Goal: Task Accomplishment & Management: Manage account settings

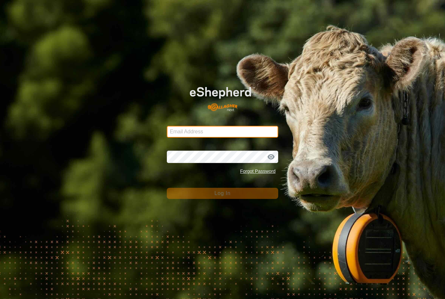
type input "[PERSON_NAME][EMAIL_ADDRESS][DOMAIN_NAME]"
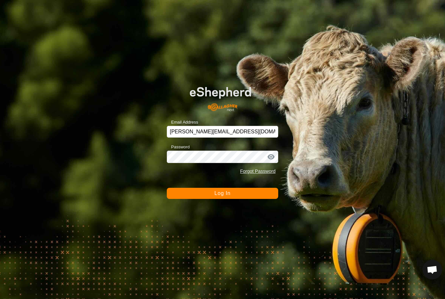
click at [261, 192] on button "Log In" at bounding box center [223, 193] width 112 height 11
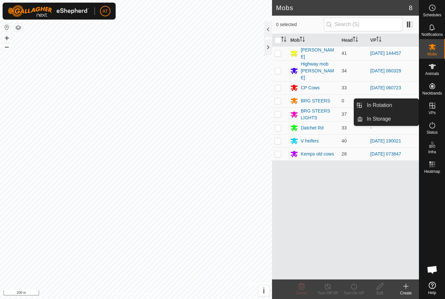
click at [385, 121] on span "In Storage" at bounding box center [379, 119] width 24 height 8
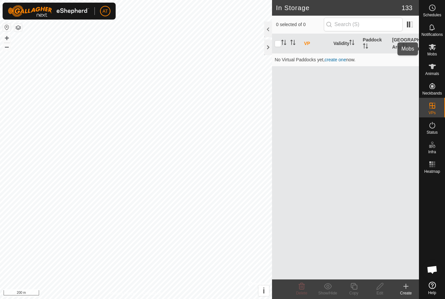
click at [431, 49] on icon at bounding box center [432, 47] width 7 height 6
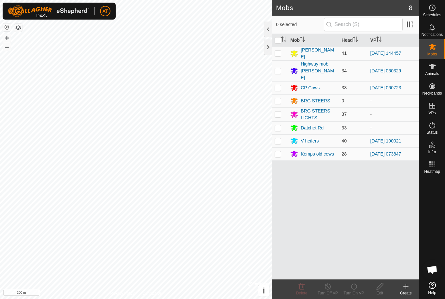
click at [280, 57] on td at bounding box center [280, 53] width 16 height 14
checkbox input "true"
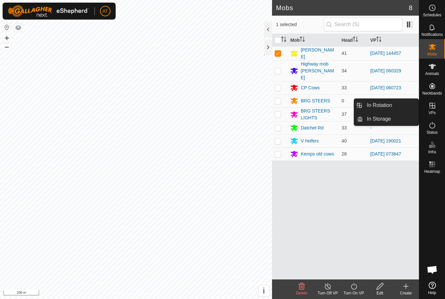
click at [384, 124] on link "In Storage" at bounding box center [391, 118] width 56 height 13
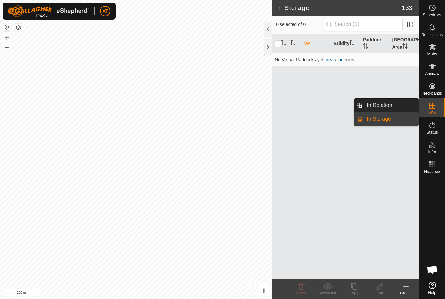
click at [394, 104] on link "In Rotation" at bounding box center [391, 105] width 56 height 13
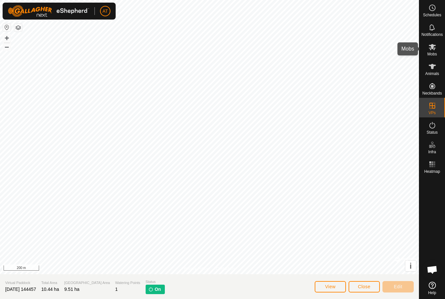
click at [433, 48] on icon at bounding box center [432, 47] width 7 height 6
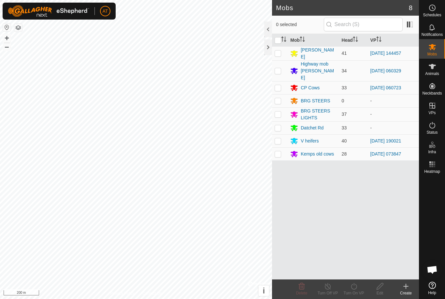
click at [277, 56] on td at bounding box center [280, 53] width 16 height 14
checkbox input "true"
click at [328, 288] on icon at bounding box center [328, 286] width 8 height 8
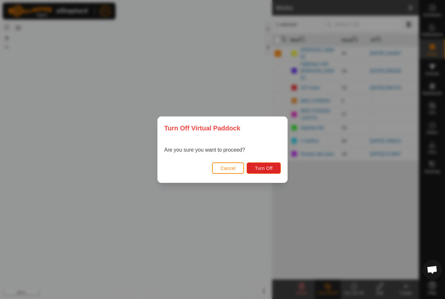
click at [228, 167] on span "Cancel" at bounding box center [228, 168] width 15 height 5
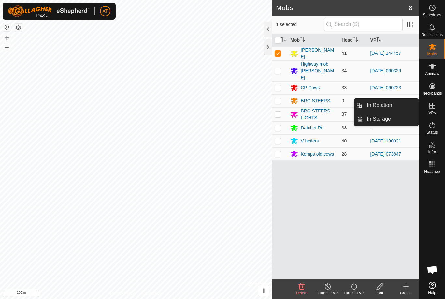
click at [385, 53] on link "[DATE] 144457" at bounding box center [386, 53] width 31 height 5
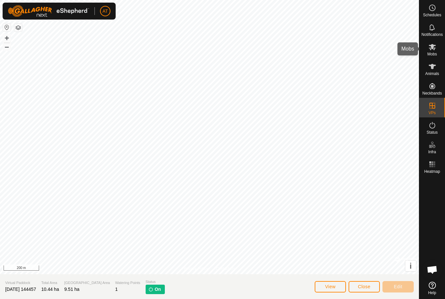
click at [433, 53] on span "Mobs" at bounding box center [432, 54] width 9 height 4
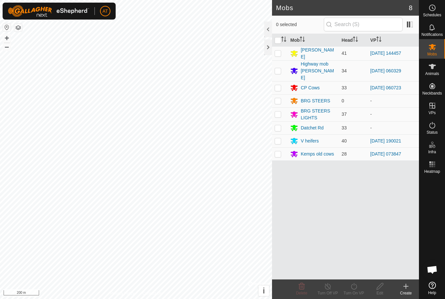
click at [280, 57] on td at bounding box center [280, 53] width 16 height 14
checkbox input "true"
click at [329, 286] on icon at bounding box center [328, 286] width 8 height 8
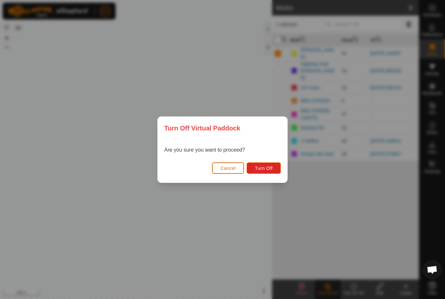
click at [269, 167] on span "Turn Off" at bounding box center [264, 168] width 18 height 5
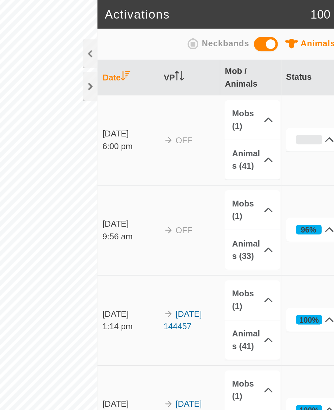
click at [166, 48] on div at bounding box center [170, 47] width 8 height 16
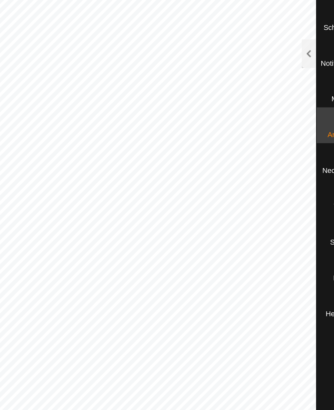
click at [286, 32] on div at bounding box center [290, 30] width 8 height 16
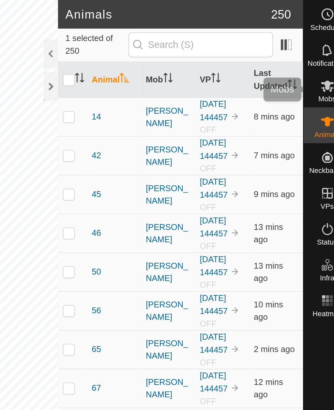
click at [317, 51] on icon at bounding box center [321, 47] width 8 height 8
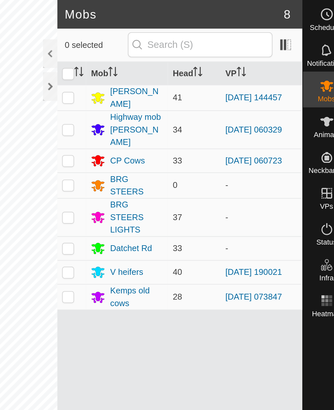
click at [177, 54] on p-checkbox at bounding box center [180, 53] width 7 height 5
checkbox input "true"
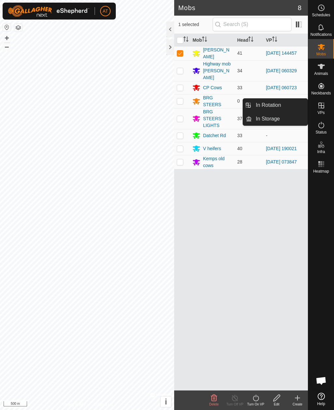
click at [270, 123] on link "In Storage" at bounding box center [280, 118] width 56 height 13
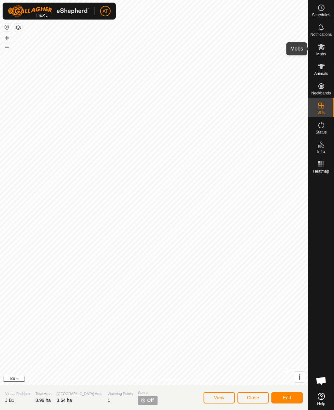
click at [322, 53] on span "Mobs" at bounding box center [320, 54] width 9 height 4
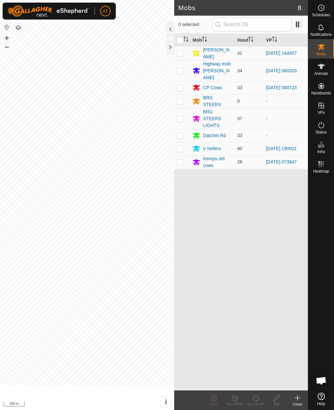
click at [321, 55] on span "Mobs" at bounding box center [320, 54] width 9 height 4
click at [184, 55] on td at bounding box center [182, 53] width 16 height 14
checkbox input "true"
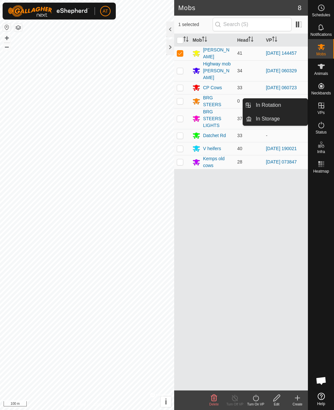
click at [285, 121] on link "In Storage" at bounding box center [280, 118] width 56 height 13
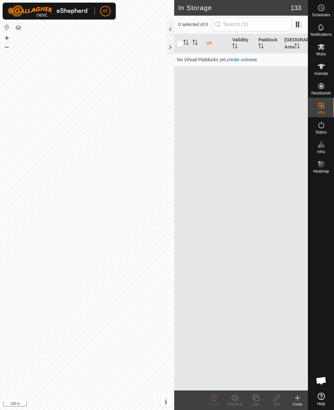
click at [297, 299] on icon at bounding box center [297, 398] width 0 height 5
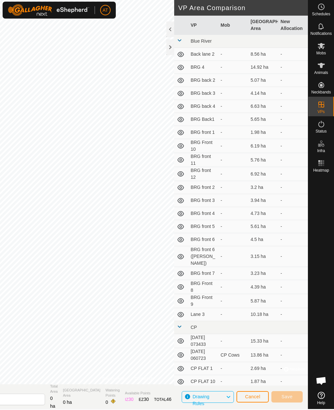
click at [173, 50] on div at bounding box center [170, 47] width 8 height 16
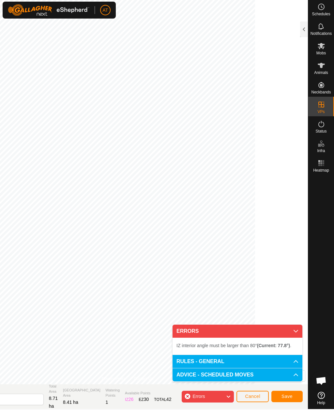
click at [216, 299] on p-accordion-header "ERRORS" at bounding box center [237, 331] width 130 height 13
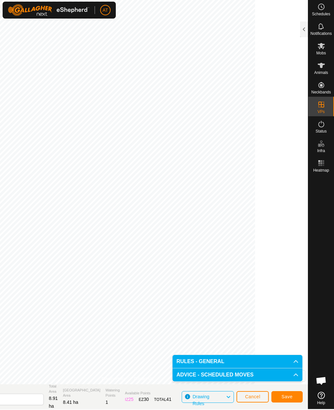
click at [294, 299] on button "Save" at bounding box center [286, 397] width 31 height 11
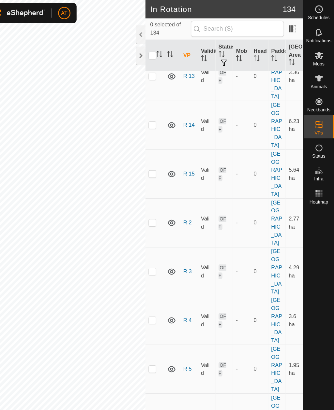
scroll to position [2716, 0]
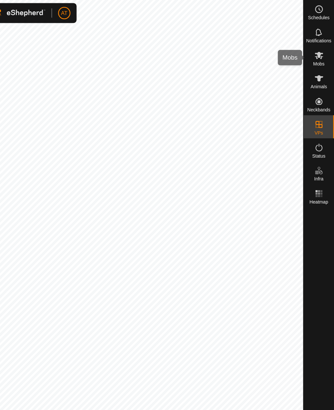
click at [318, 45] on icon at bounding box center [321, 47] width 7 height 6
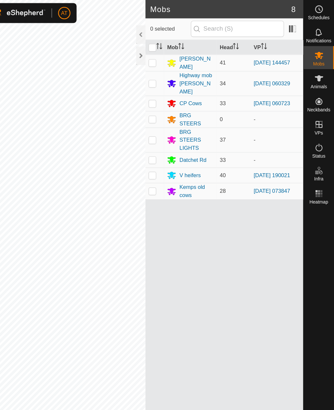
click at [174, 55] on td at bounding box center [182, 53] width 16 height 14
checkbox input "true"
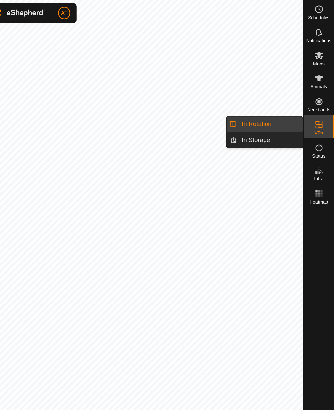
click at [252, 123] on link "In Storage" at bounding box center [280, 118] width 56 height 13
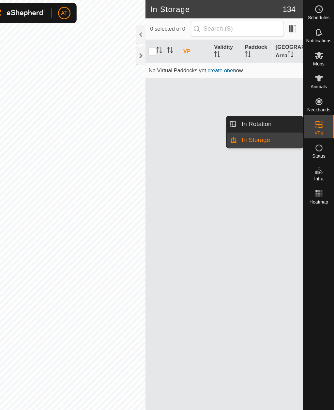
click at [252, 106] on link "In Rotation" at bounding box center [280, 105] width 56 height 13
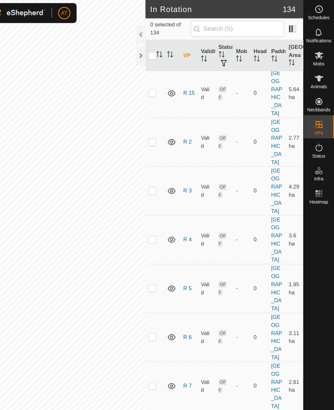
scroll to position [2781, 0]
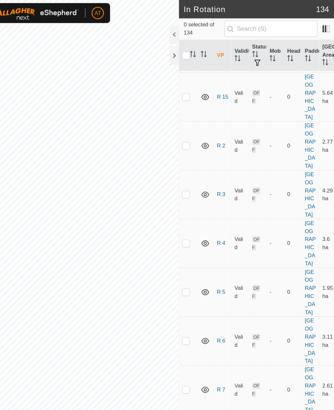
click at [166, 52] on div at bounding box center [170, 47] width 8 height 16
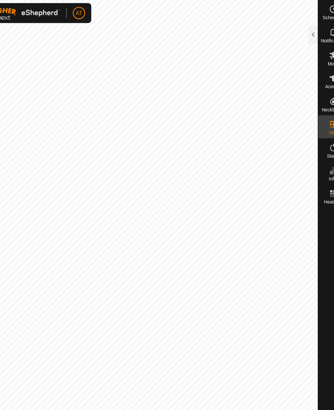
click at [284, 30] on div at bounding box center [288, 30] width 8 height 16
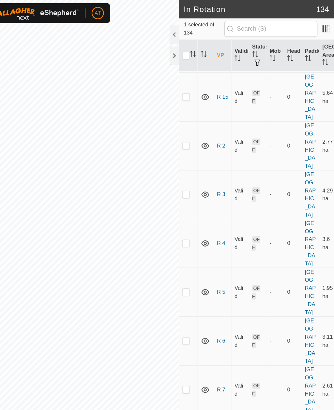
checkbox input "false"
click at [166, 50] on div at bounding box center [170, 47] width 8 height 16
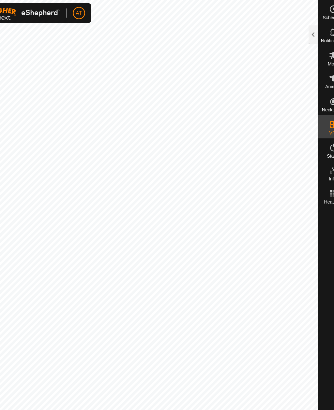
click at [284, 30] on div at bounding box center [288, 30] width 8 height 16
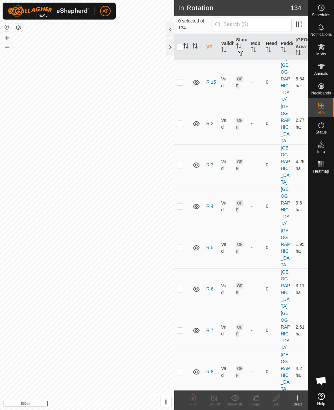
click at [326, 48] on es-mob-svg-icon at bounding box center [321, 47] width 12 height 10
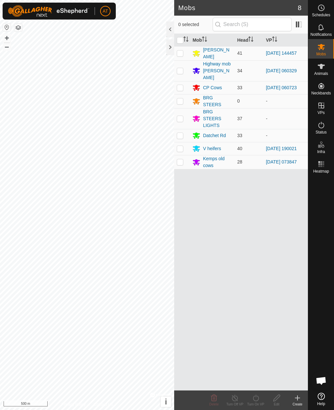
click at [184, 51] on td at bounding box center [182, 53] width 16 height 14
checkbox input "true"
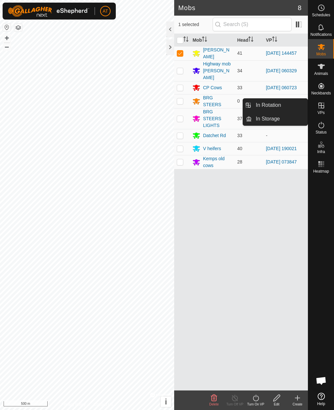
click at [285, 121] on link "In Storage" at bounding box center [280, 118] width 56 height 13
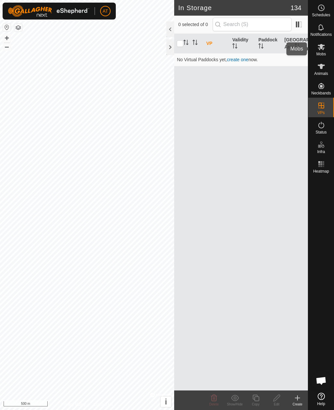
click at [323, 47] on icon at bounding box center [321, 47] width 8 height 8
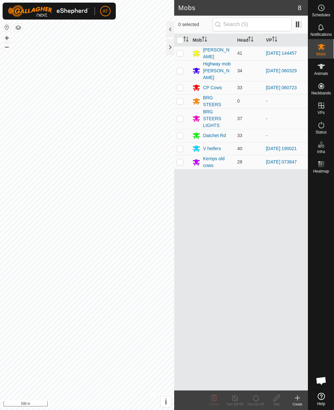
click at [178, 54] on p-checkbox at bounding box center [180, 53] width 7 height 5
checkbox input "true"
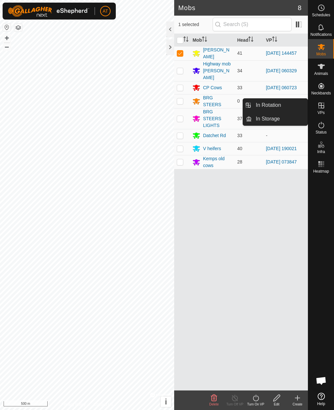
click at [283, 120] on link "In Storage" at bounding box center [280, 118] width 56 height 13
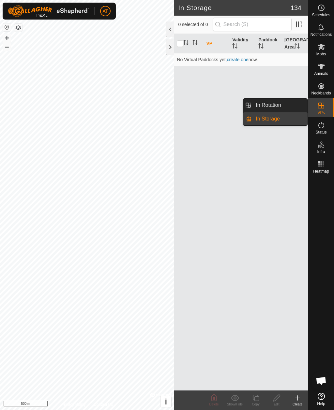
click at [283, 107] on link "In Rotation" at bounding box center [280, 105] width 56 height 13
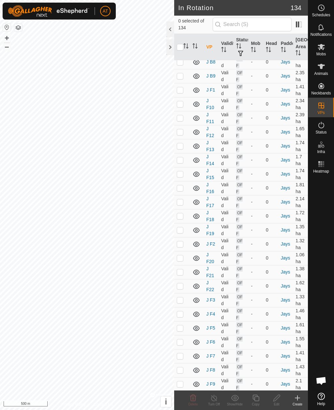
scroll to position [3430, 0]
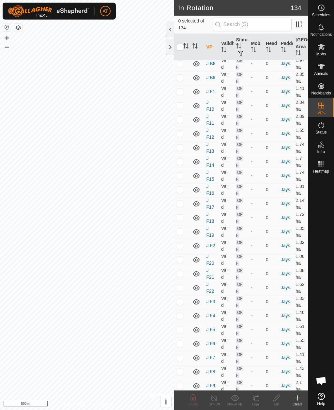
checkbox input "true"
click at [216, 299] on icon at bounding box center [214, 398] width 8 height 8
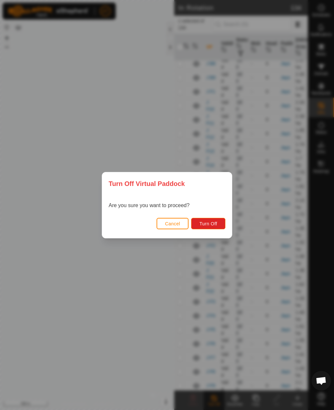
click at [213, 222] on span "Turn Off" at bounding box center [208, 223] width 18 height 5
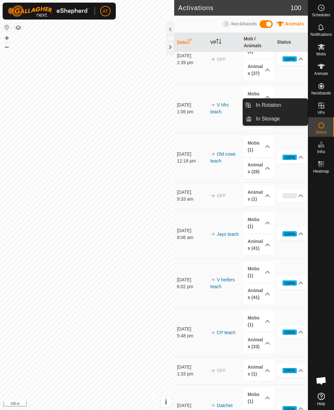
scroll to position [1450, 0]
click at [286, 110] on link "In Rotation" at bounding box center [280, 105] width 56 height 13
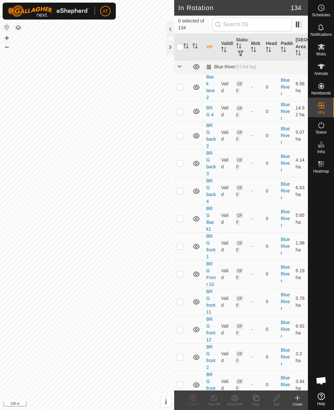
click at [285, 103] on link "Blue River" at bounding box center [285, 111] width 9 height 19
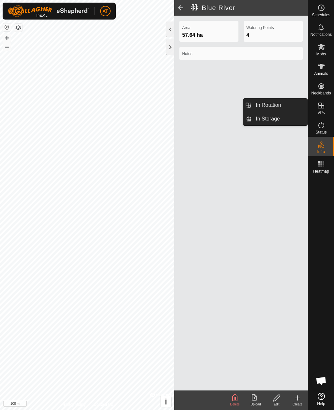
click at [288, 107] on link "In Rotation" at bounding box center [280, 105] width 56 height 13
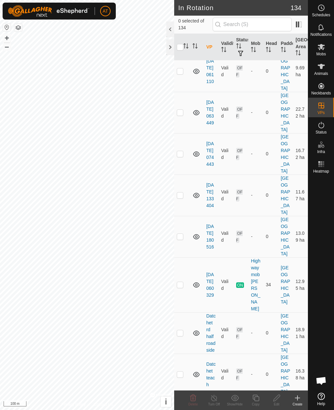
scroll to position [1624, 0]
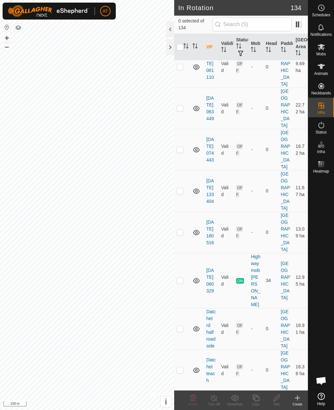
click at [184, 280] on td at bounding box center [182, 280] width 16 height 55
click at [188, 276] on td at bounding box center [182, 280] width 16 height 55
checkbox input "false"
click at [320, 52] on span "Mobs" at bounding box center [320, 54] width 9 height 4
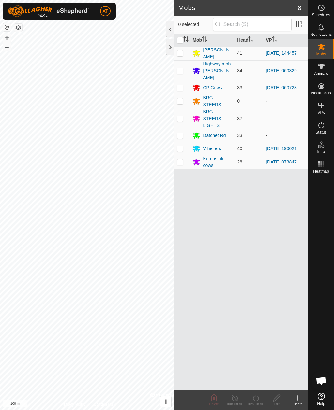
click at [185, 129] on td at bounding box center [182, 135] width 16 height 13
checkbox input "true"
click at [300, 299] on icon at bounding box center [297, 398] width 8 height 8
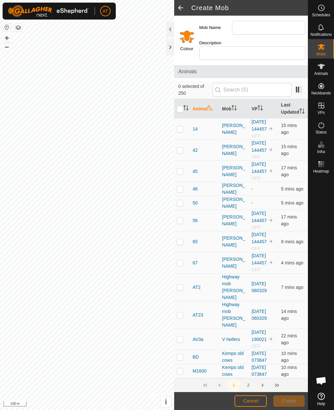
click at [172, 50] on div at bounding box center [170, 47] width 8 height 16
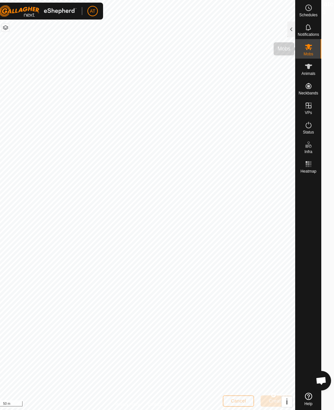
click at [313, 52] on span "Mobs" at bounding box center [308, 54] width 9 height 4
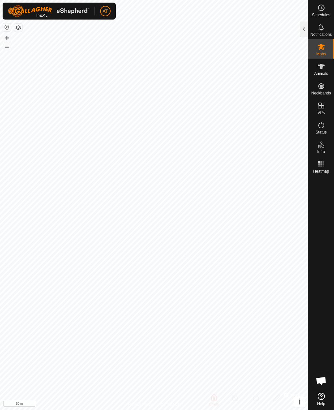
click at [306, 28] on div at bounding box center [304, 30] width 8 height 16
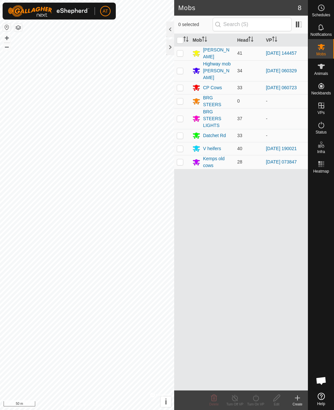
click at [183, 133] on p-checkbox at bounding box center [180, 135] width 7 height 5
checkbox input "true"
click at [300, 299] on icon at bounding box center [297, 398] width 8 height 8
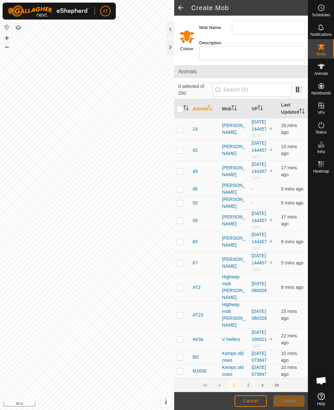
click at [169, 51] on div at bounding box center [170, 47] width 8 height 16
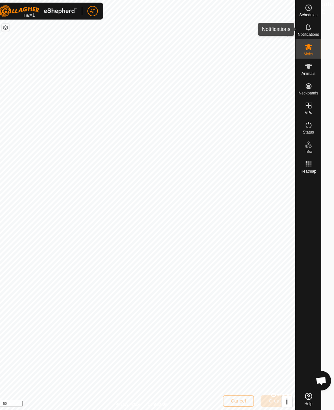
click at [308, 29] on div "Notifications" at bounding box center [308, 30] width 26 height 20
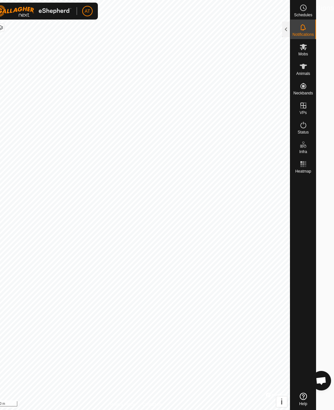
click at [290, 31] on div at bounding box center [286, 30] width 8 height 16
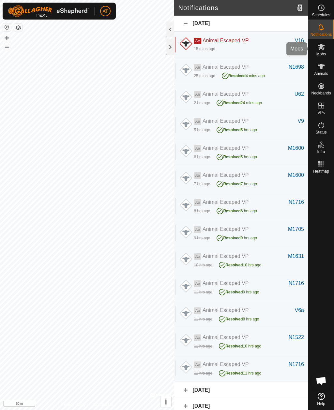
click at [323, 53] on span "Mobs" at bounding box center [320, 54] width 9 height 4
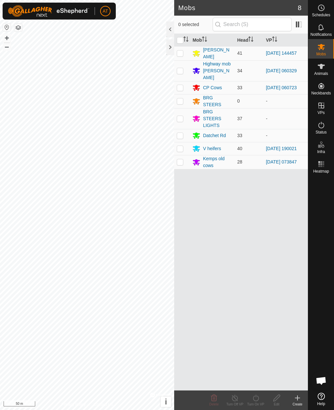
click at [183, 133] on p-checkbox at bounding box center [180, 135] width 7 height 5
click at [181, 133] on p-checkbox at bounding box center [180, 135] width 7 height 5
checkbox input "false"
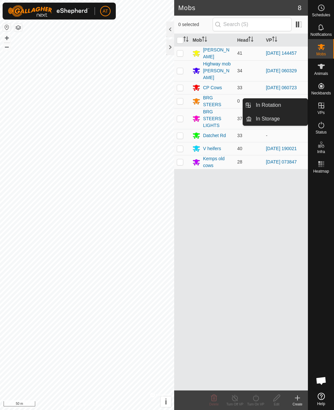
click at [290, 122] on link "In Storage" at bounding box center [280, 118] width 56 height 13
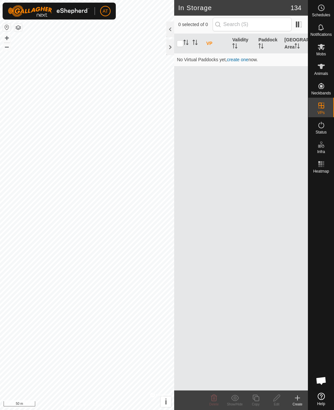
click at [296, 299] on icon at bounding box center [297, 398] width 8 height 8
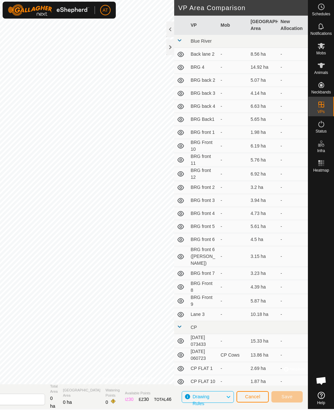
click at [169, 51] on div at bounding box center [170, 47] width 8 height 16
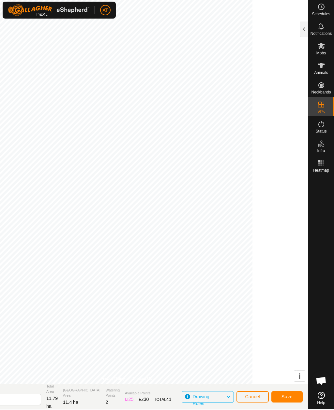
click at [292, 299] on button "Save" at bounding box center [286, 397] width 31 height 11
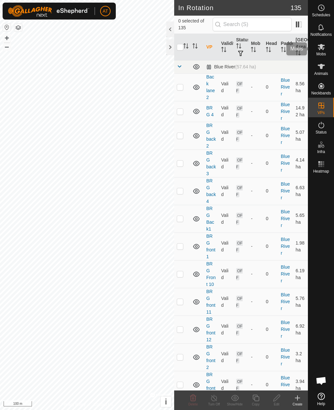
click at [320, 51] on es-mob-svg-icon at bounding box center [321, 47] width 12 height 10
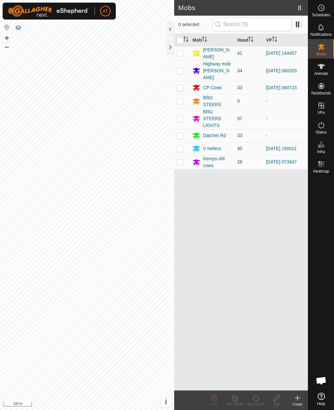
click at [182, 133] on p-checkbox at bounding box center [180, 135] width 7 height 5
checkbox input "true"
click at [259, 299] on icon at bounding box center [256, 398] width 8 height 8
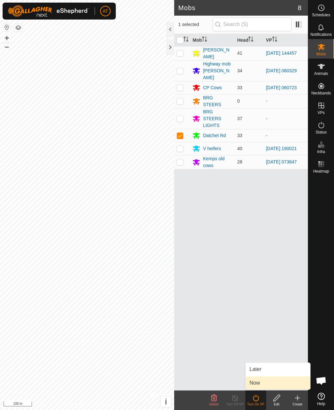
click at [257, 299] on span "Now" at bounding box center [254, 383] width 10 height 8
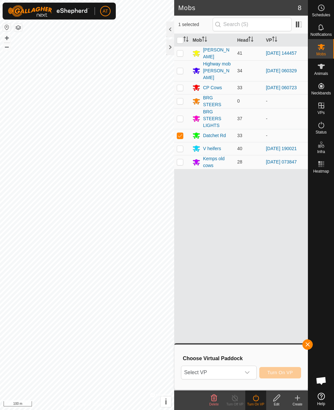
click at [218, 299] on span "Select VP" at bounding box center [210, 372] width 59 height 13
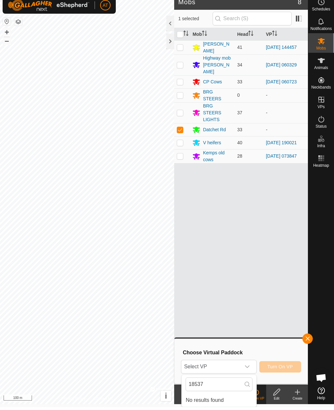
scroll to position [3, 0]
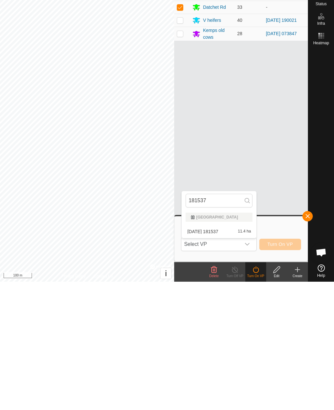
type input "181537"
click at [225, 299] on div "2025-10-03 181537 11.4 ha" at bounding box center [219, 360] width 67 height 8
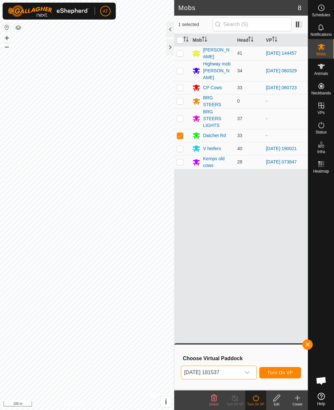
click at [283, 299] on span "Turn On VP" at bounding box center [279, 372] width 25 height 5
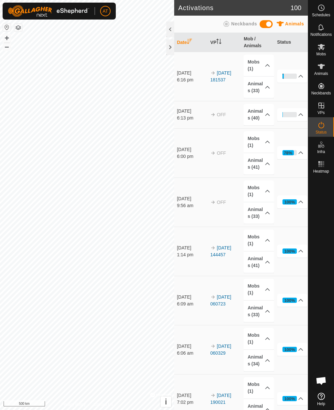
click at [175, 51] on th "Date" at bounding box center [190, 42] width 33 height 19
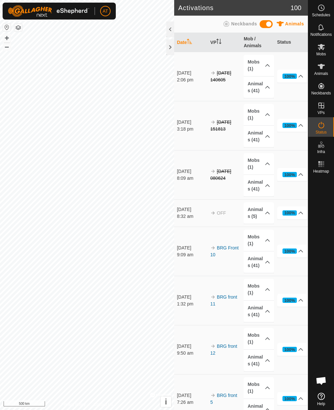
click at [178, 49] on th "Date" at bounding box center [190, 42] width 33 height 19
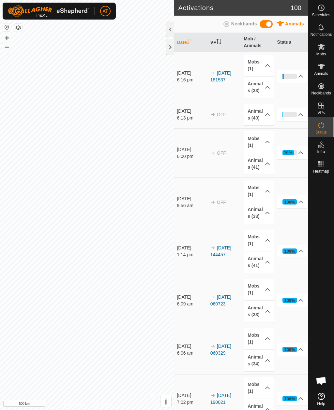
click at [325, 50] on es-mob-svg-icon at bounding box center [321, 47] width 12 height 10
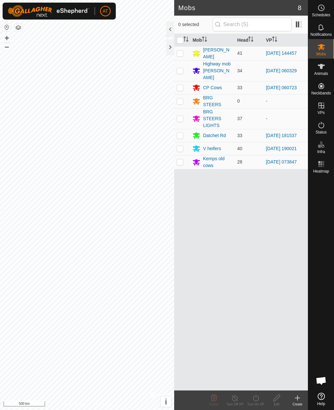
click at [173, 42] on div at bounding box center [170, 47] width 8 height 16
